Goal: Navigation & Orientation: Find specific page/section

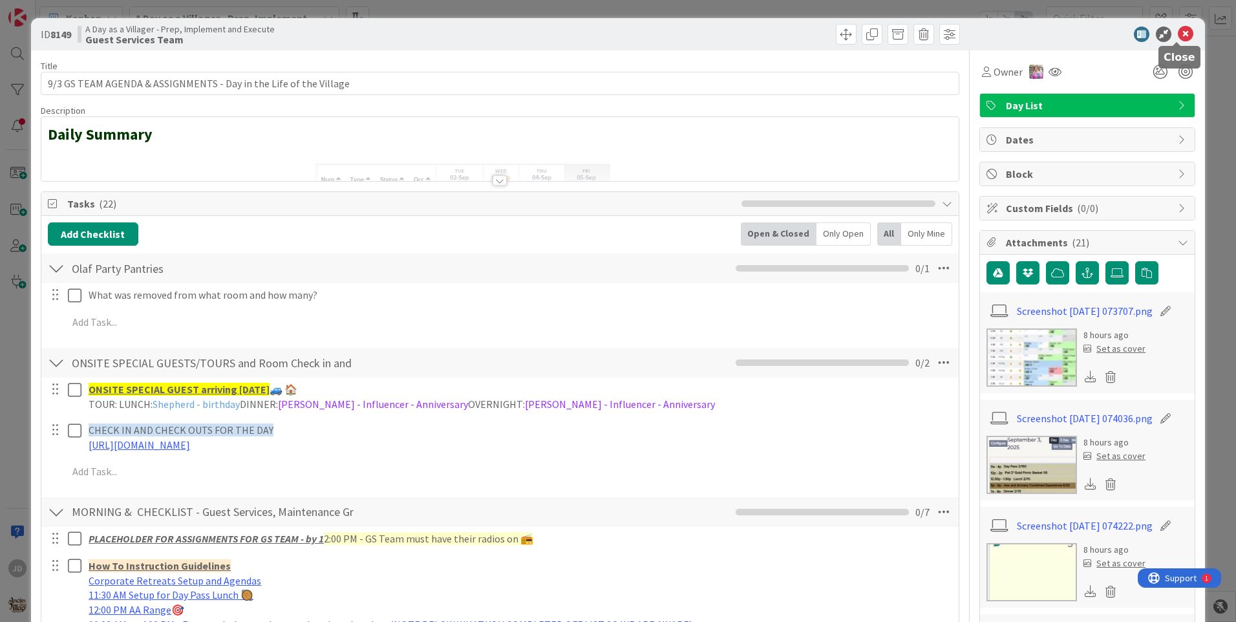
click at [1177, 39] on icon at bounding box center [1185, 34] width 16 height 16
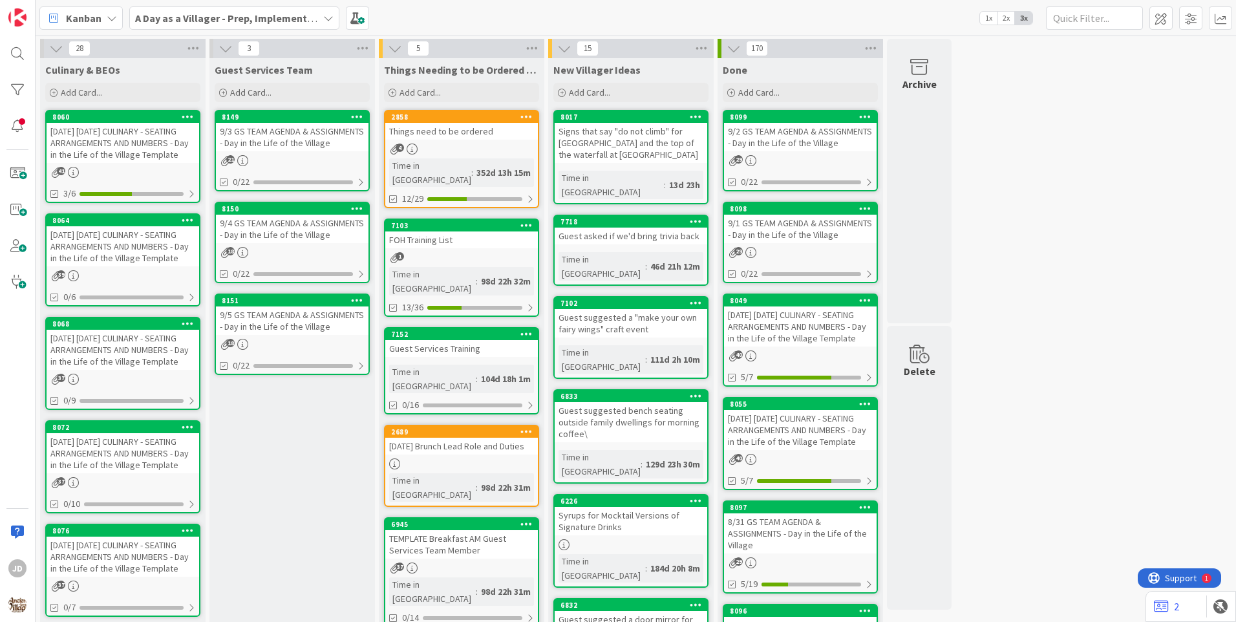
click at [290, 232] on div "9/4 GS TEAM AGENDA & ASSIGNMENTS - Day in the Life of the Village" at bounding box center [292, 229] width 153 height 28
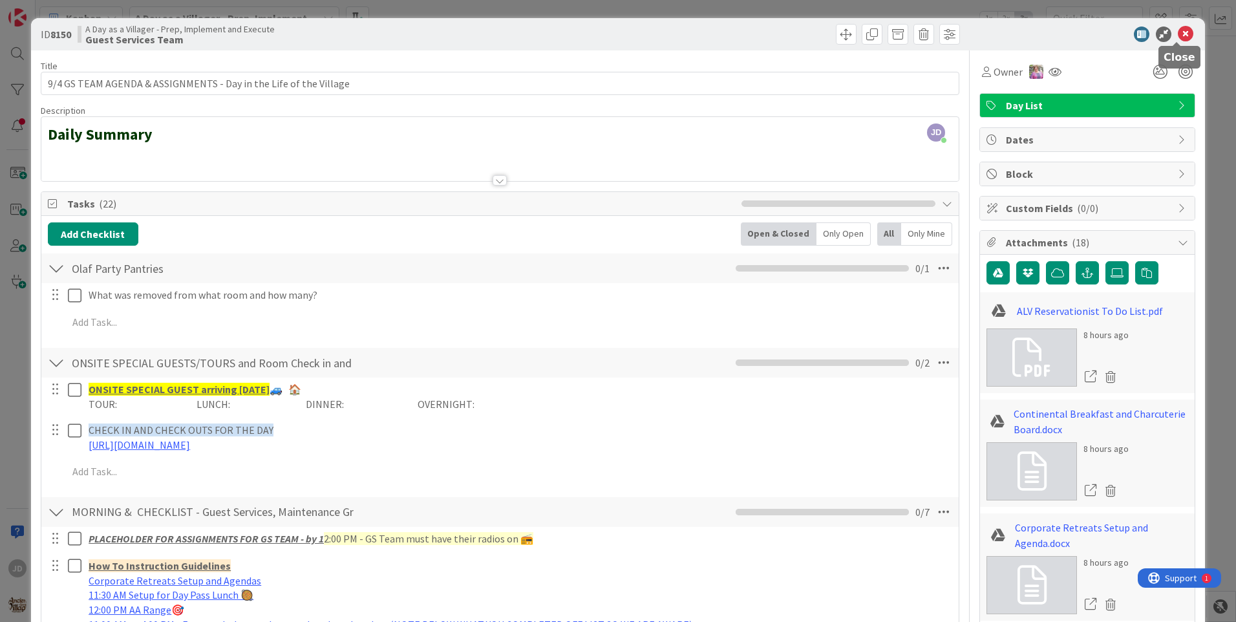
click at [1177, 30] on icon at bounding box center [1185, 34] width 16 height 16
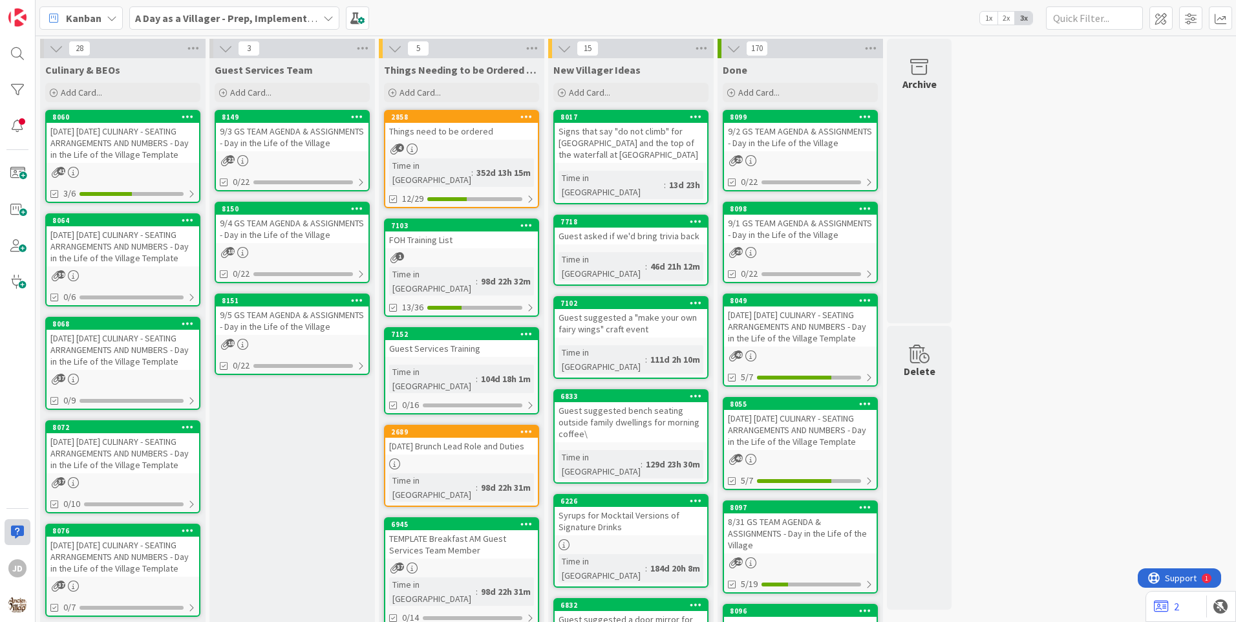
click at [30, 521] on div at bounding box center [18, 532] width 26 height 26
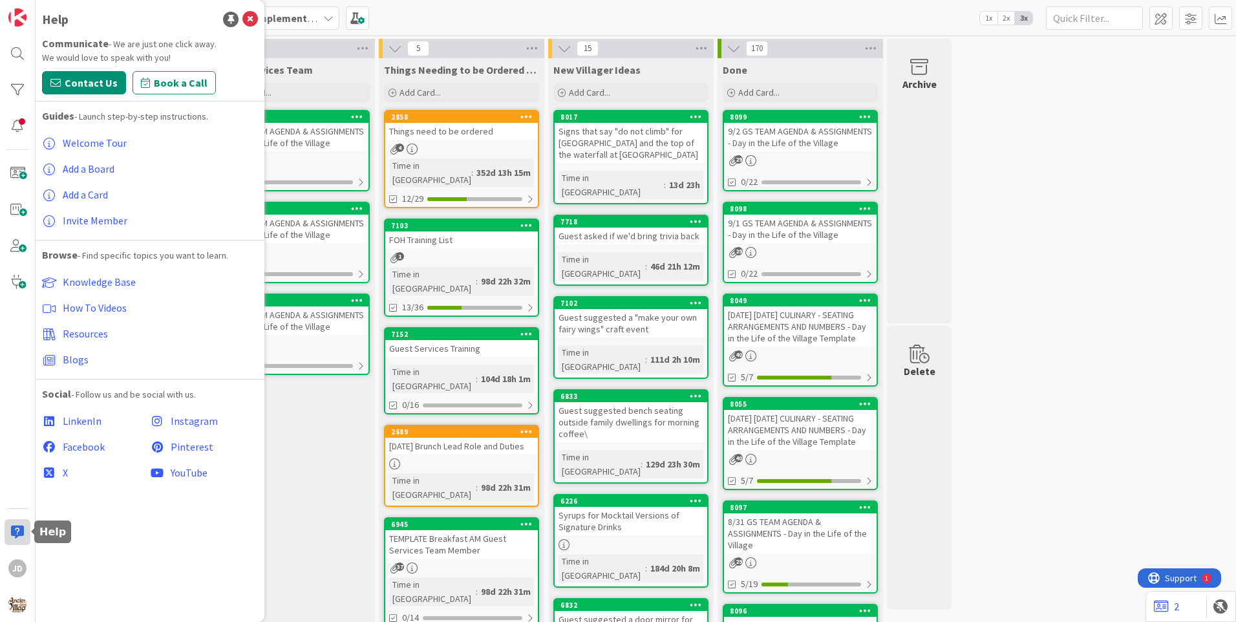
click at [20, 542] on div at bounding box center [18, 532] width 26 height 26
click at [216, 397] on div "Social - Follow us and be social with us." at bounding box center [150, 394] width 216 height 16
click at [134, 540] on div "Help Communicate - We are just one click away. We would love to speak with you!…" at bounding box center [150, 311] width 229 height 622
click at [82, 554] on div "Help Communicate - We are just one click away. We would love to speak with you!…" at bounding box center [150, 311] width 229 height 622
click at [202, 425] on span "Instagram" at bounding box center [194, 420] width 47 height 13
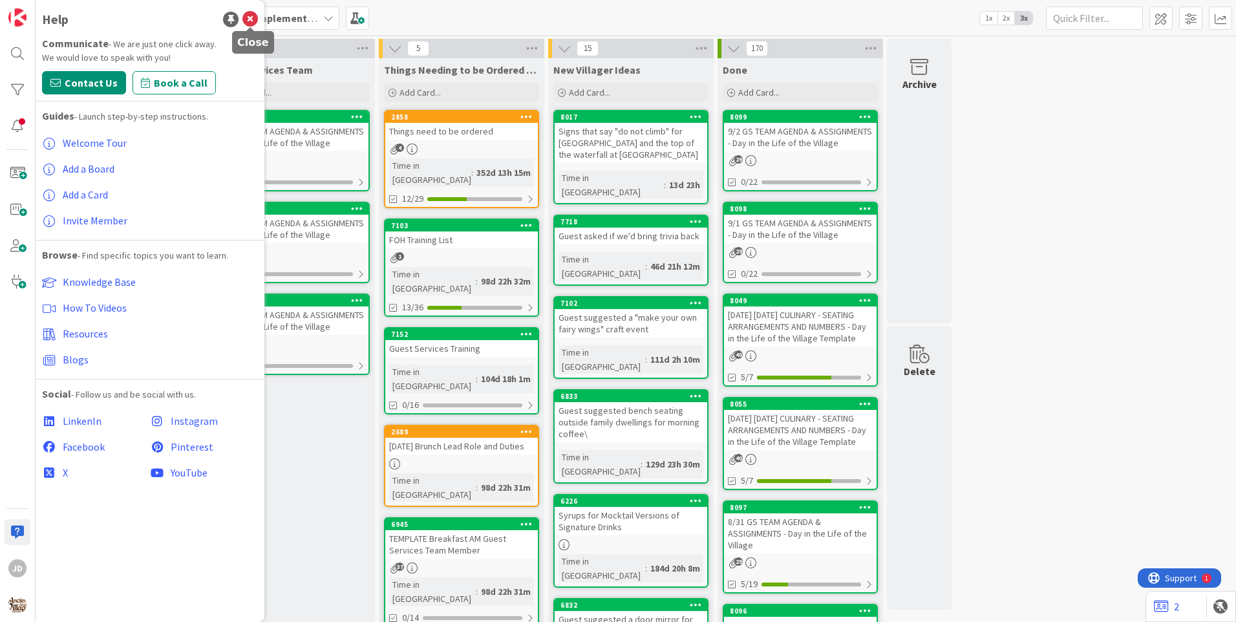
click at [248, 16] on icon at bounding box center [250, 20] width 16 height 16
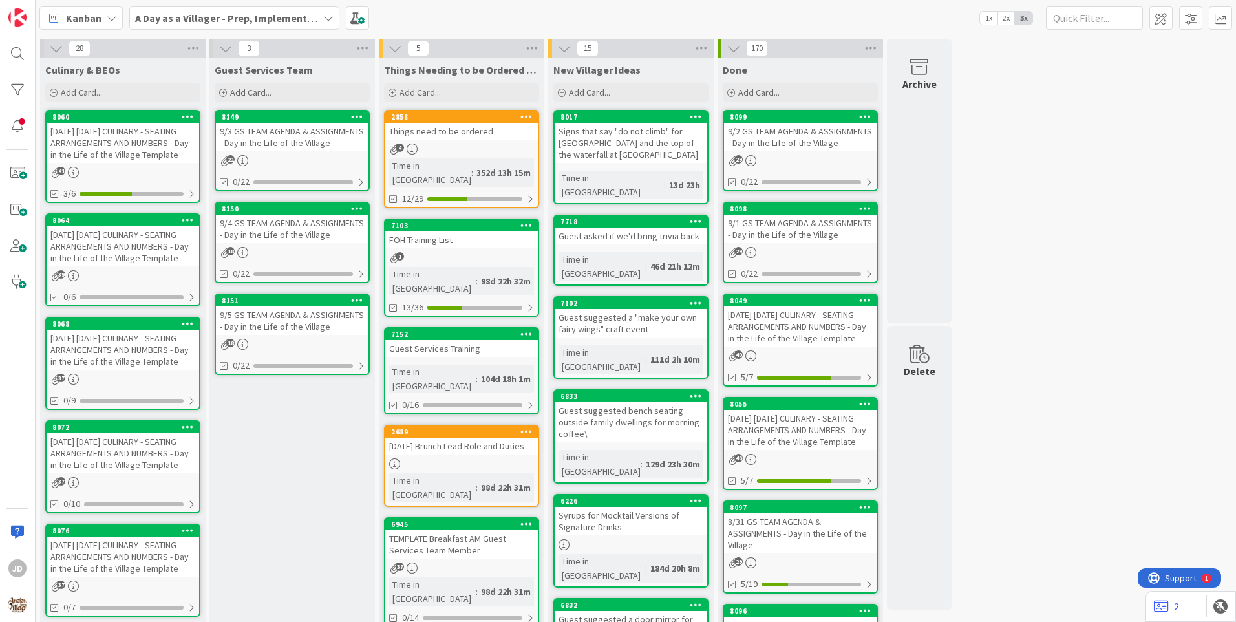
click at [279, 314] on div "9/5 GS TEAM AGENDA & ASSIGNMENTS - Day in the Life of the Village" at bounding box center [292, 320] width 153 height 28
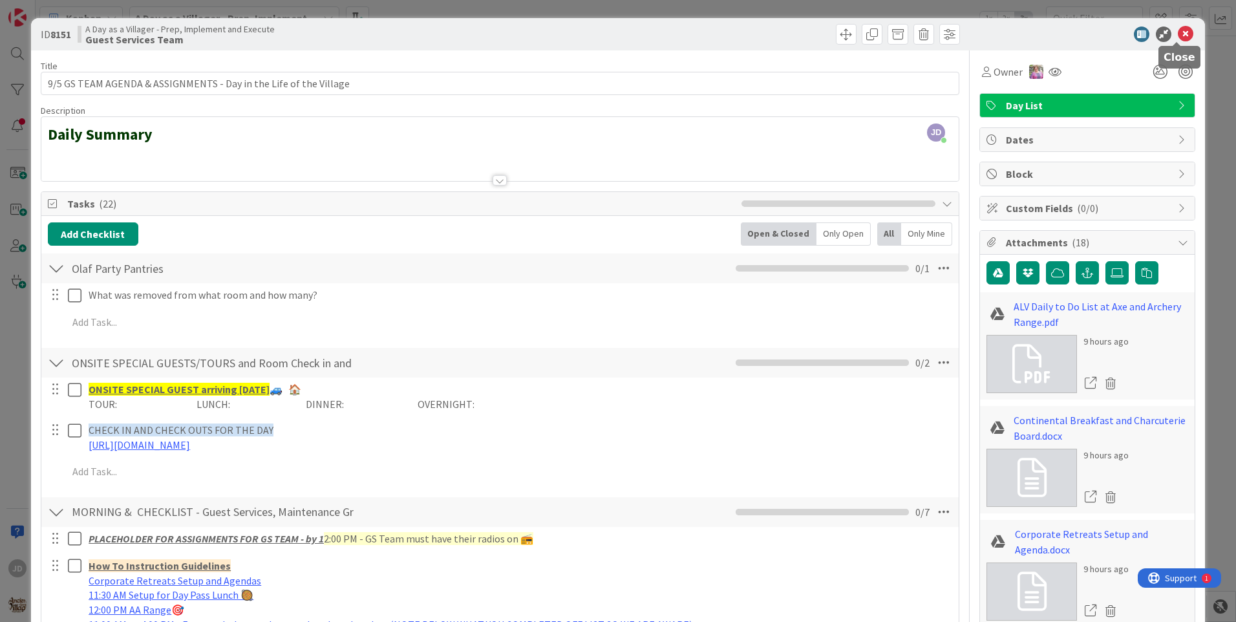
click at [1177, 30] on icon at bounding box center [1185, 34] width 16 height 16
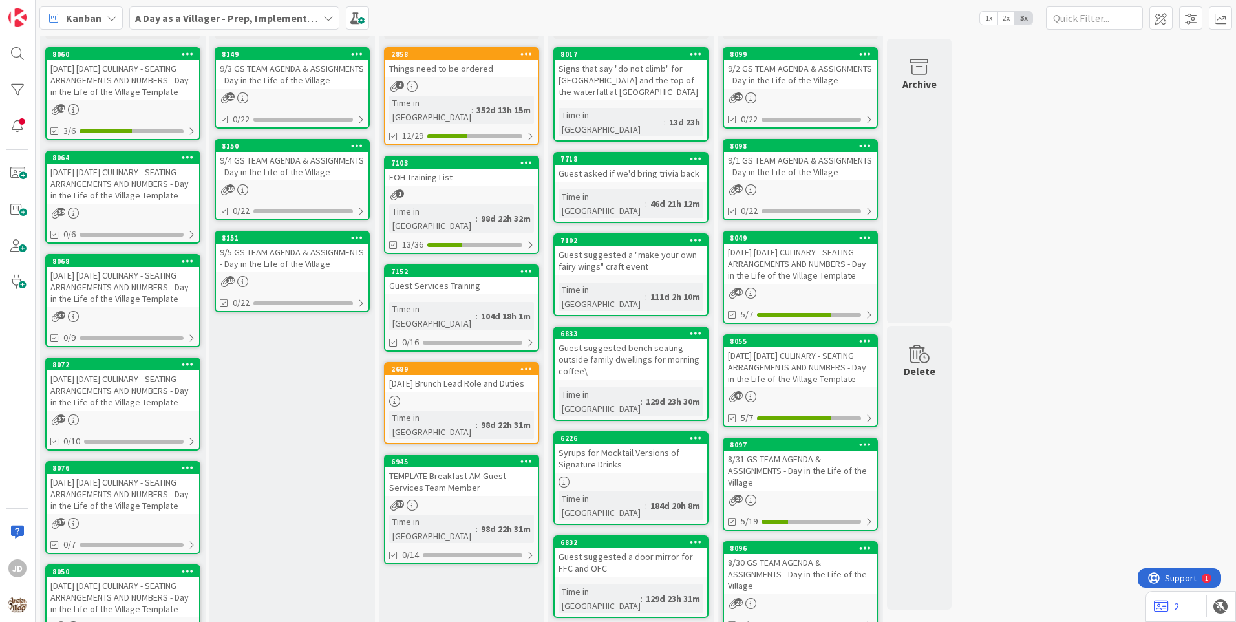
scroll to position [65, 0]
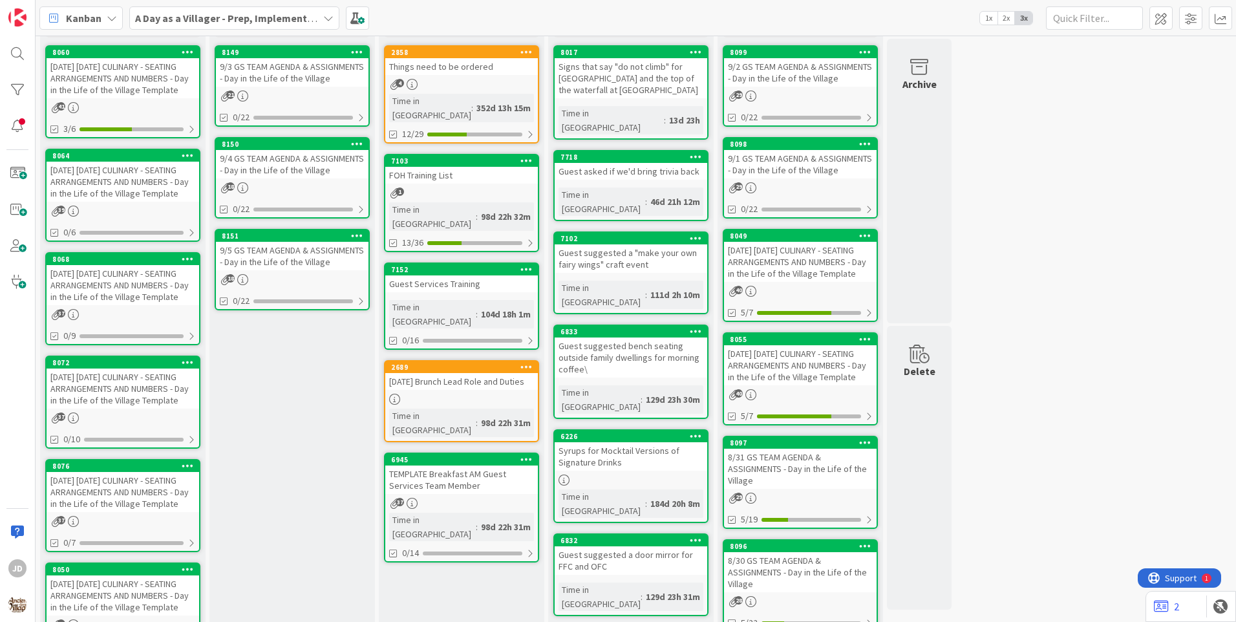
click at [510, 63] on div "Things need to be ordered" at bounding box center [461, 66] width 153 height 17
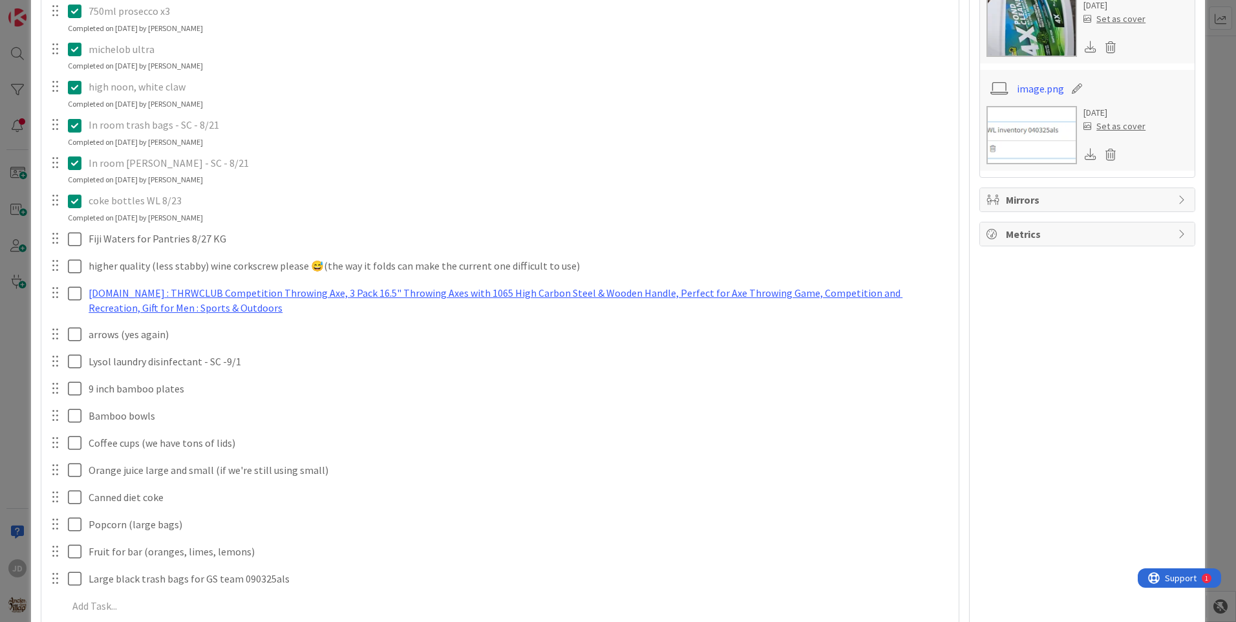
scroll to position [609, 0]
